Goal: Task Accomplishment & Management: Use online tool/utility

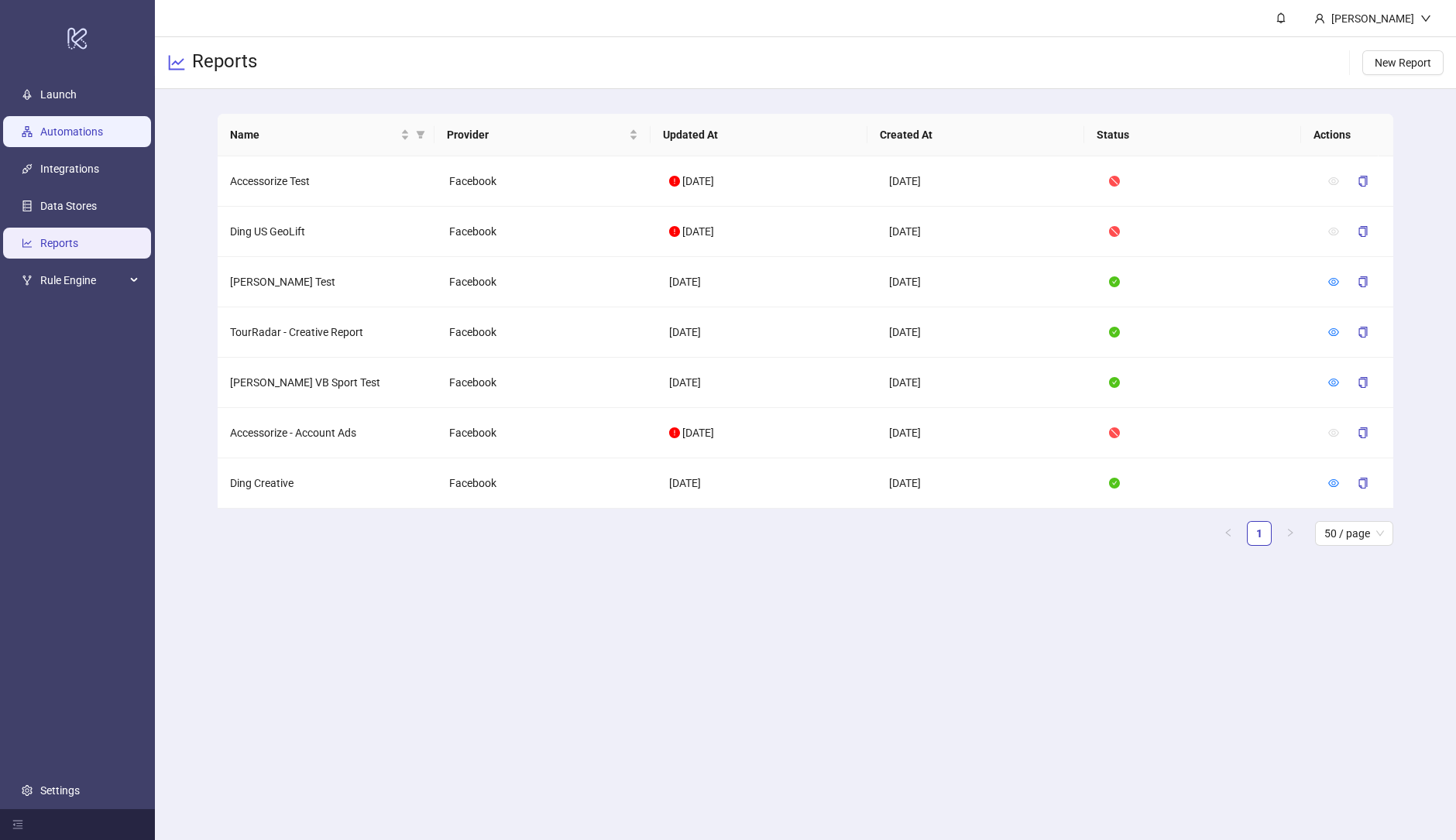
click at [62, 126] on link "Automations" at bounding box center [71, 131] width 63 height 13
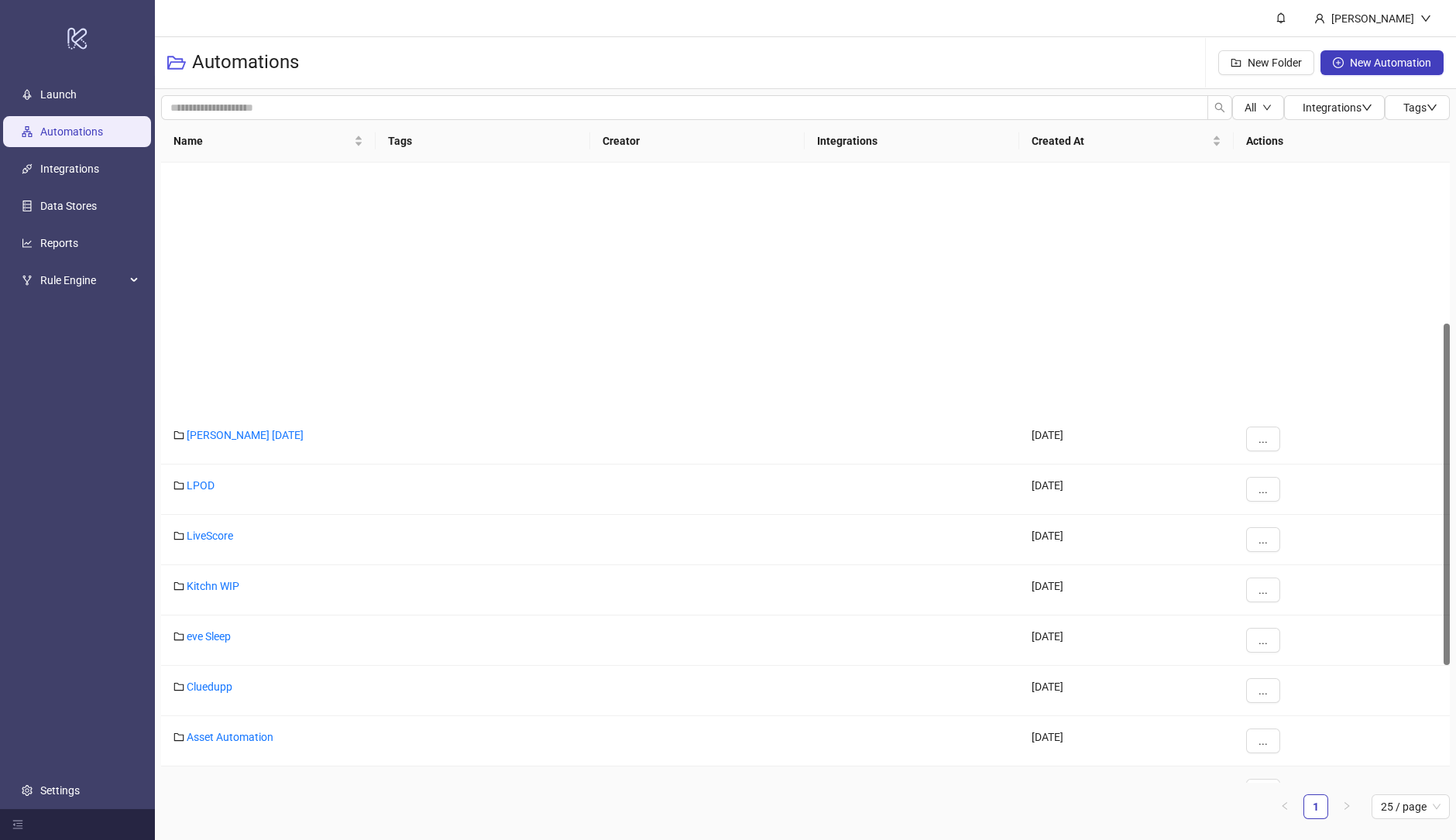
scroll to position [291, 0]
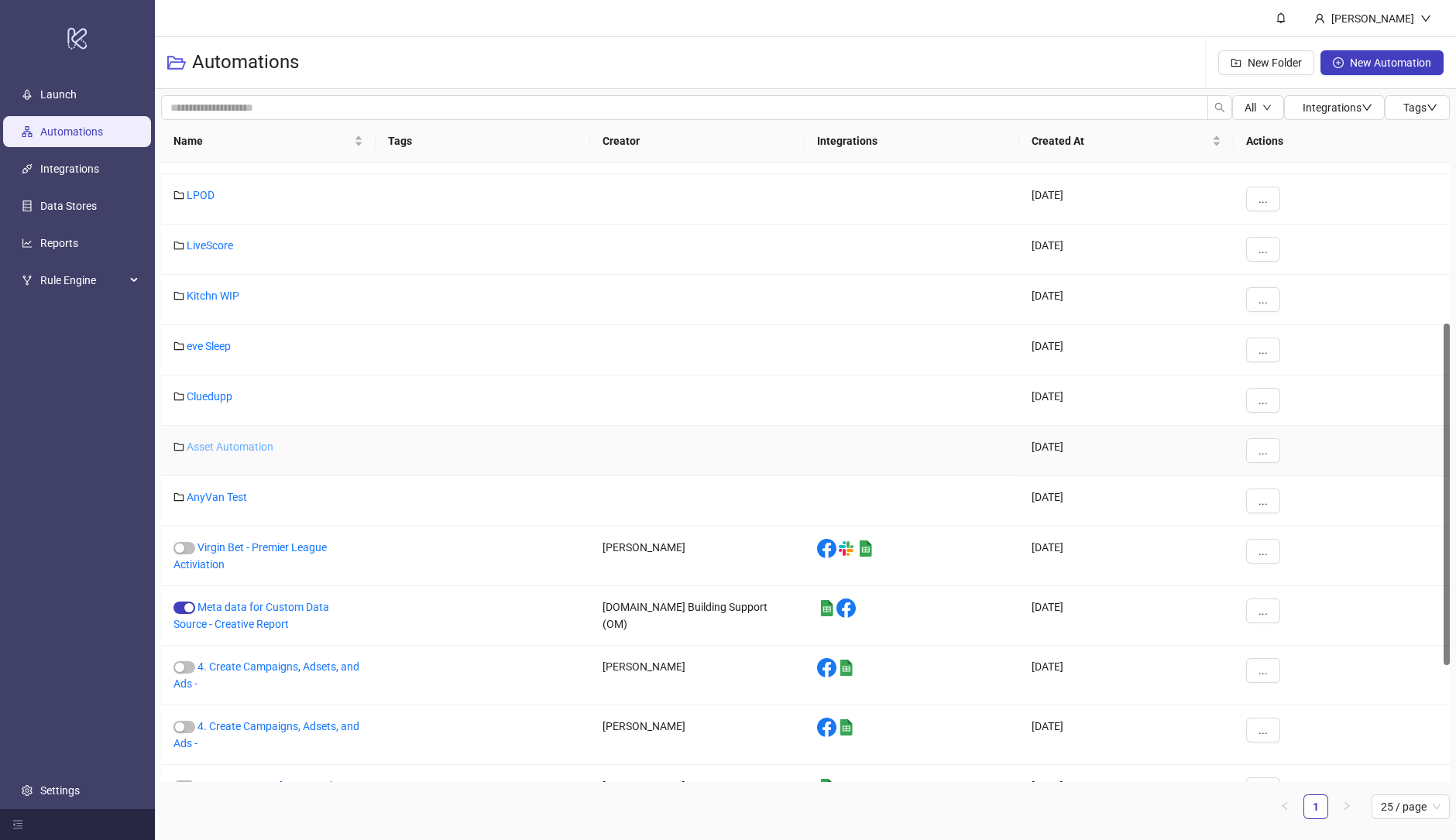
click at [262, 449] on link "Asset Automation" at bounding box center [230, 446] width 87 height 13
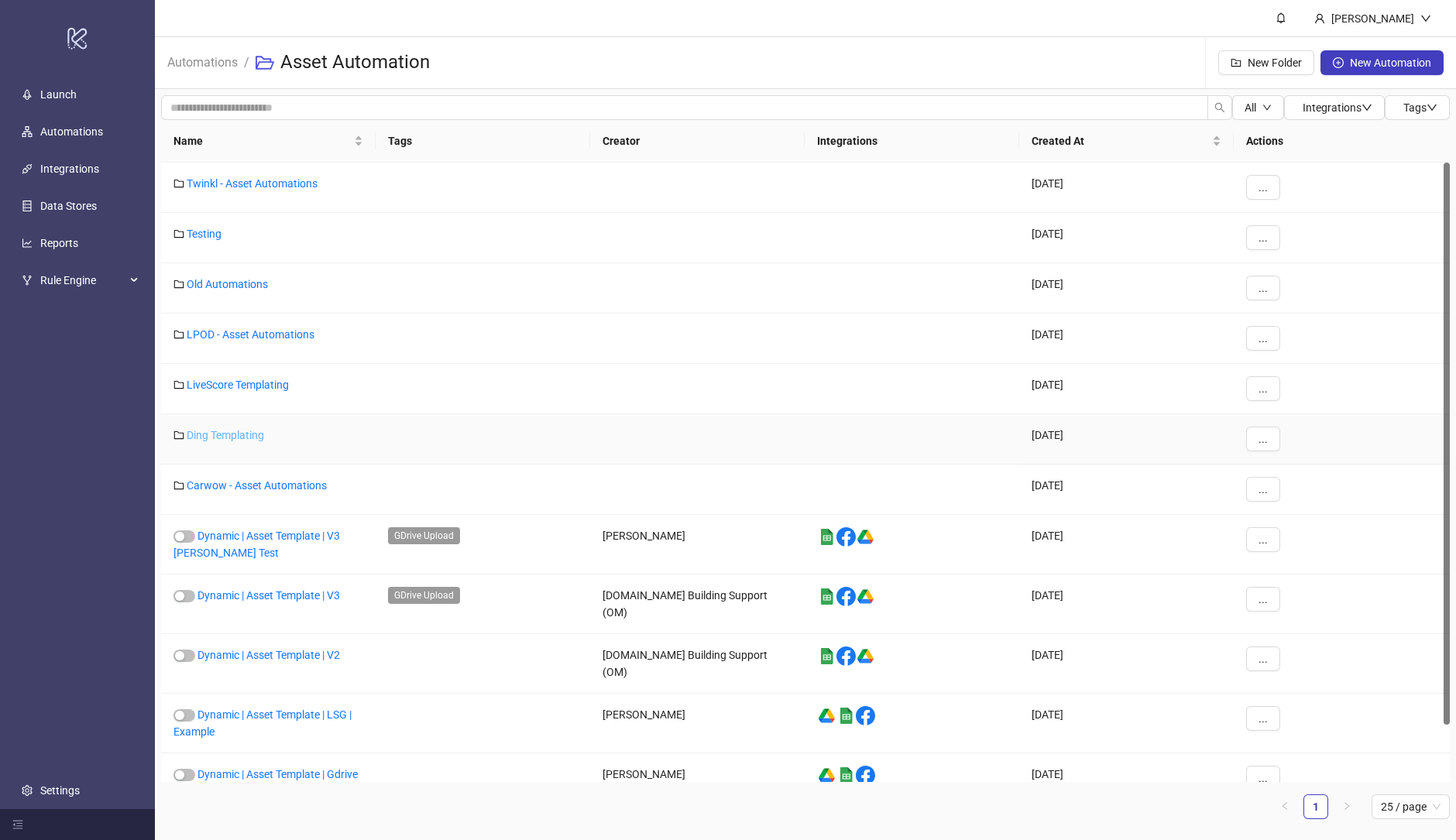
click at [241, 437] on link "Ding Templating" at bounding box center [225, 434] width 77 height 13
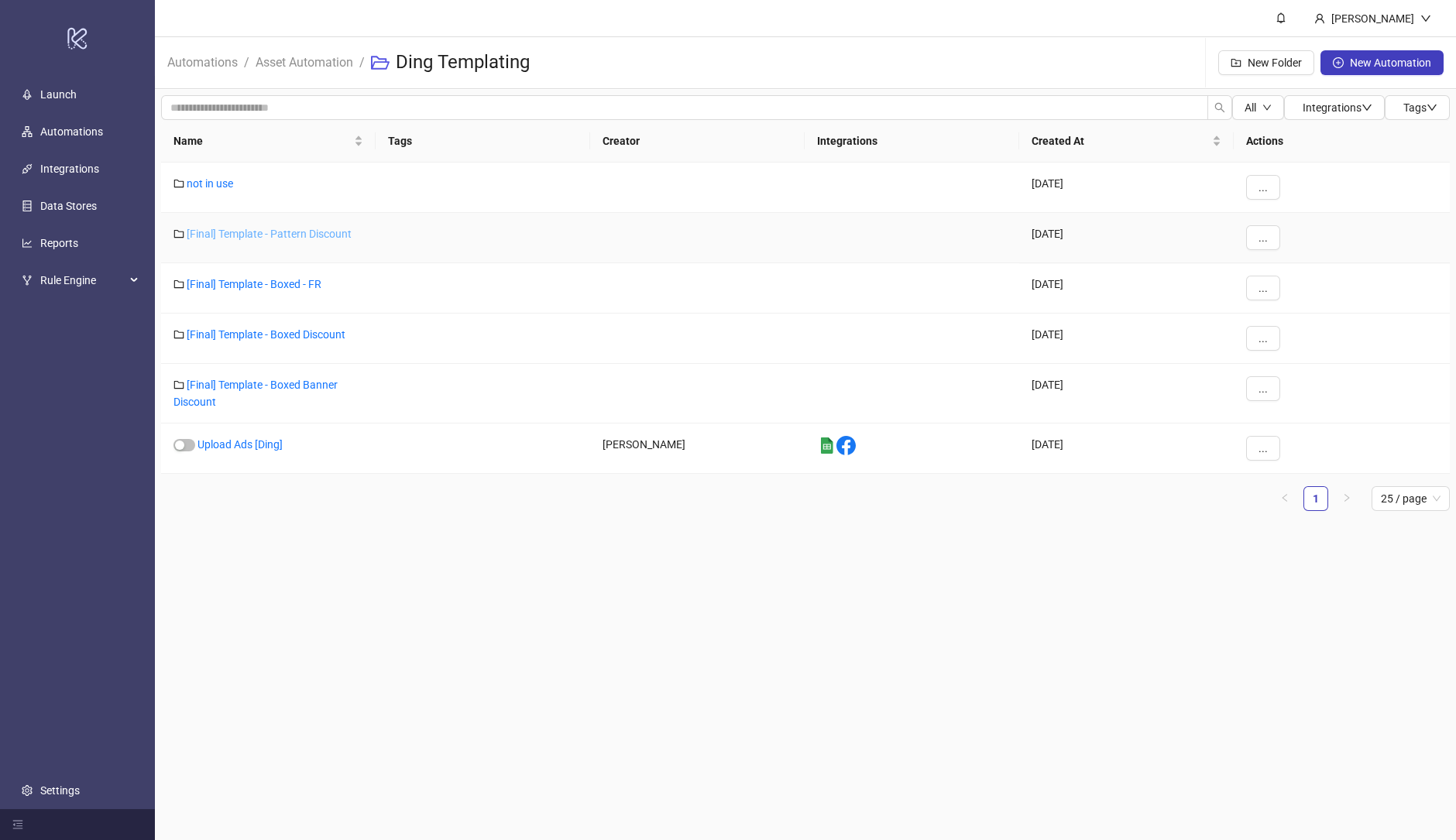
click at [243, 236] on link "[Final] Template - Pattern Discount" at bounding box center [268, 234] width 165 height 13
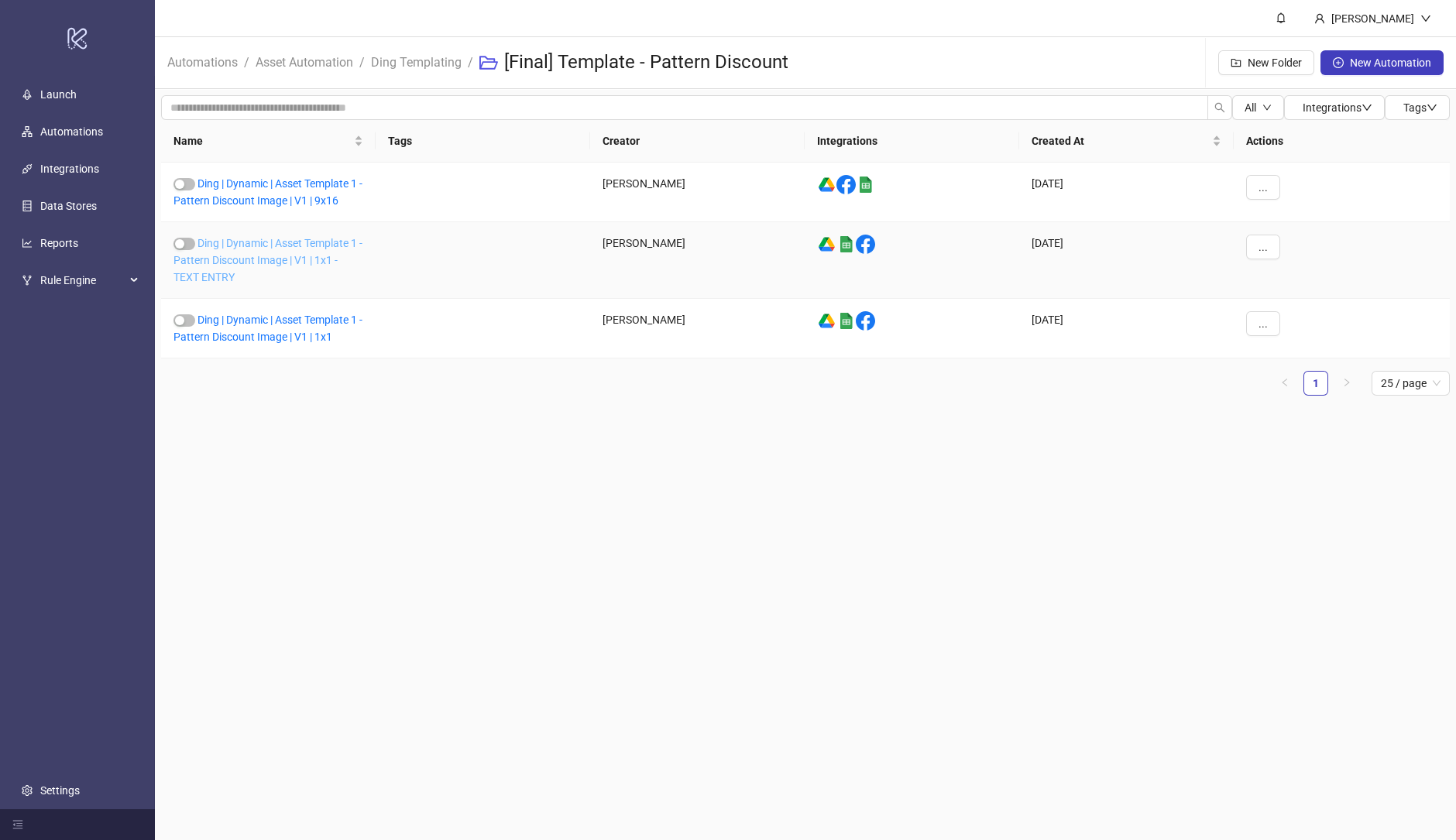
click at [263, 265] on link "Ding | Dynamic | Asset Template 1 - Pattern Discount Image | V1 | 1x1 - TEXT EN…" at bounding box center [268, 260] width 189 height 46
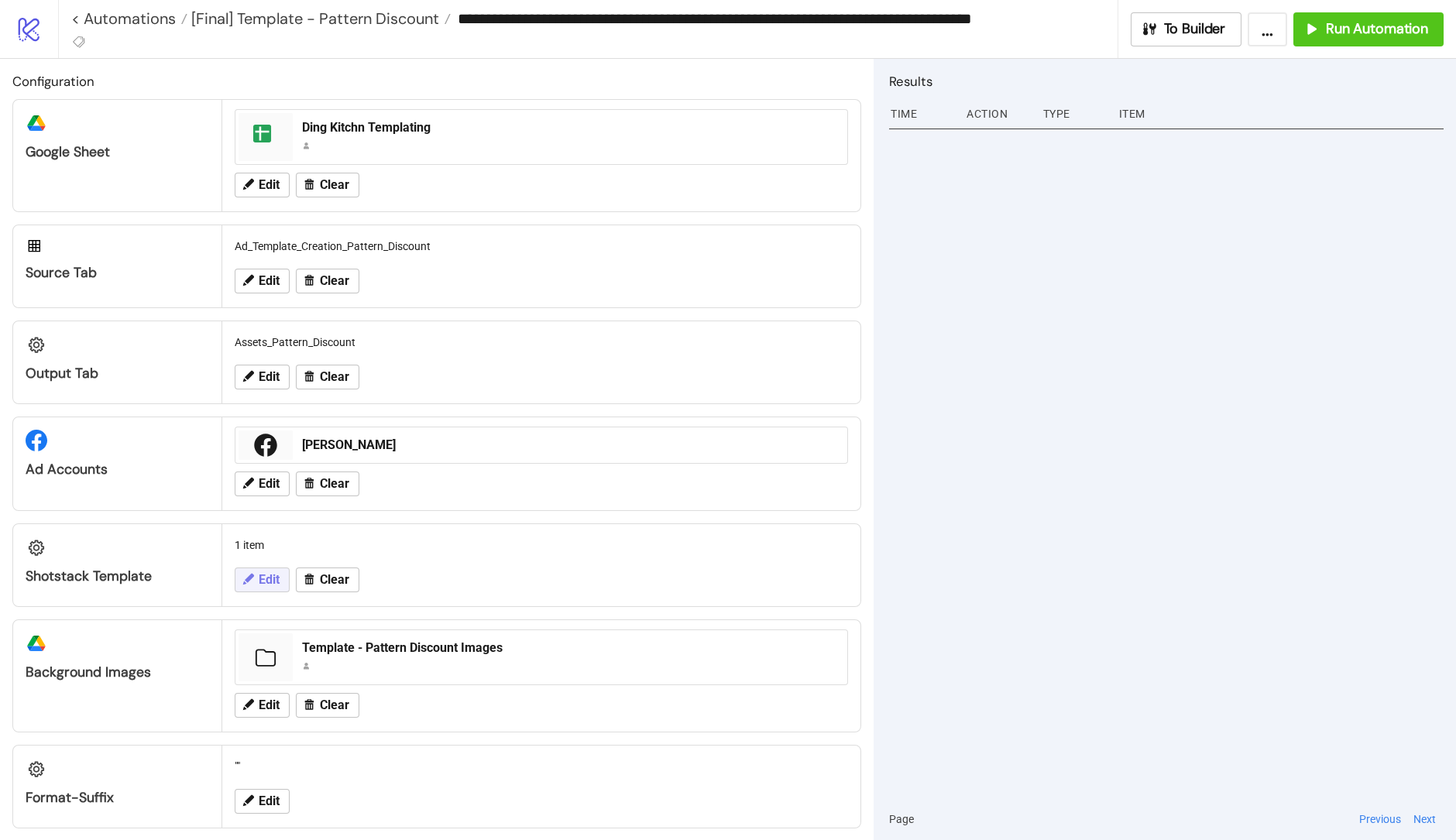
click at [244, 574] on icon at bounding box center [247, 579] width 14 height 14
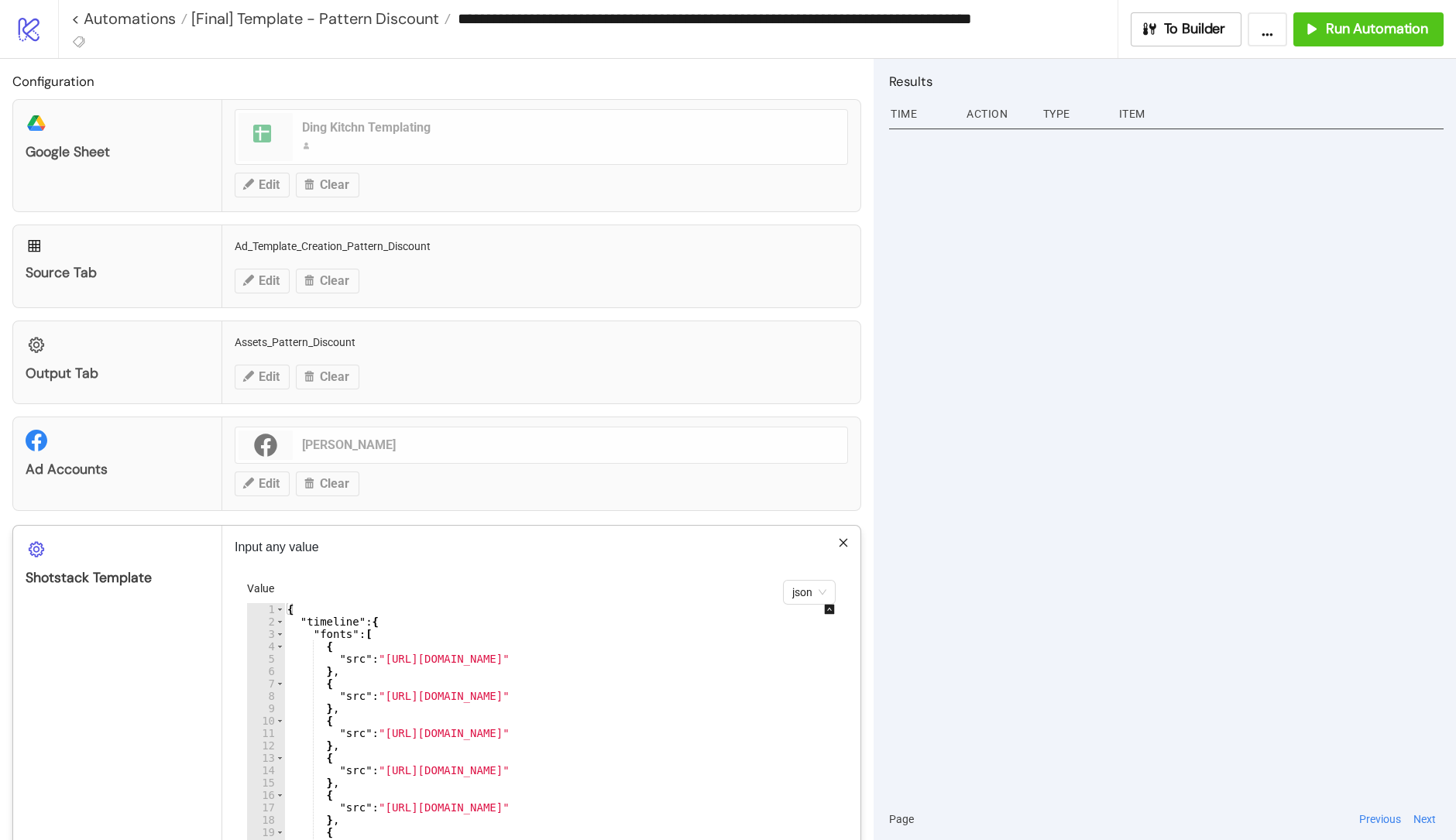
click at [343, 675] on div "{ "timeline" : { "fonts" : [ { "src" : "[URL][DOMAIN_NAME]" } , { "src" : "[URL…" at bounding box center [725, 803] width 882 height 400
type textarea "* *"
